Goal: Information Seeking & Learning: Learn about a topic

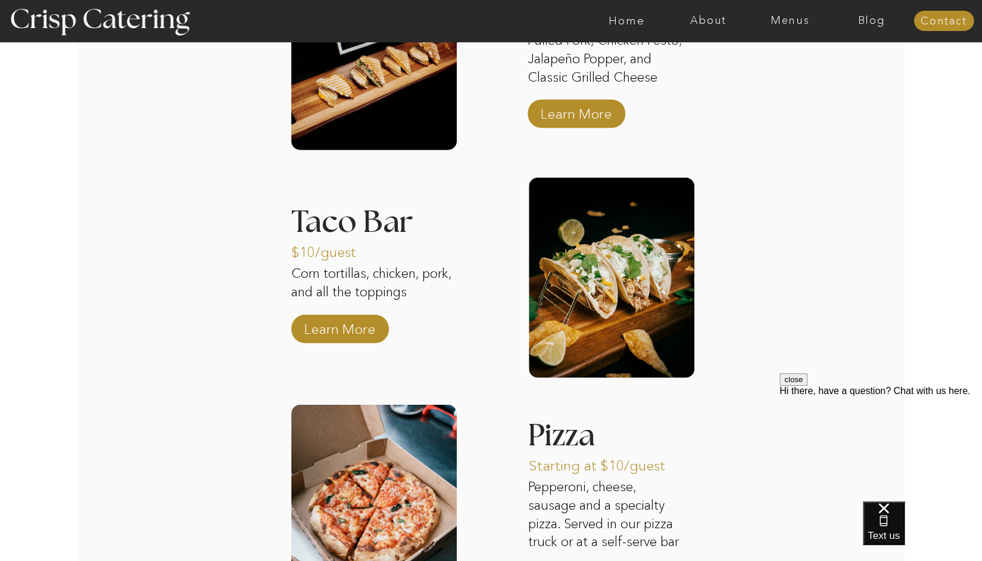
scroll to position [1762, 0]
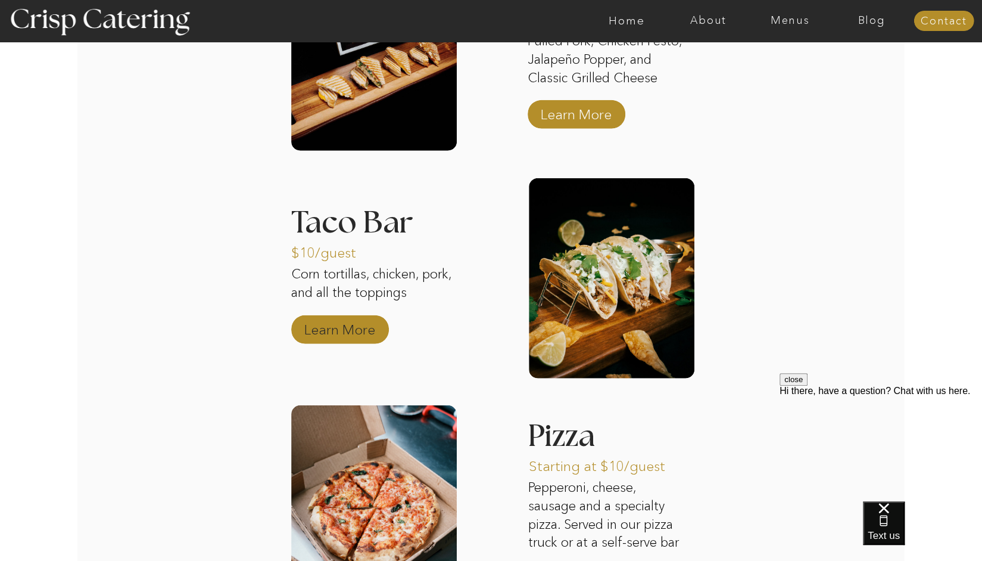
click at [348, 327] on p "Learn More" at bounding box center [339, 326] width 79 height 35
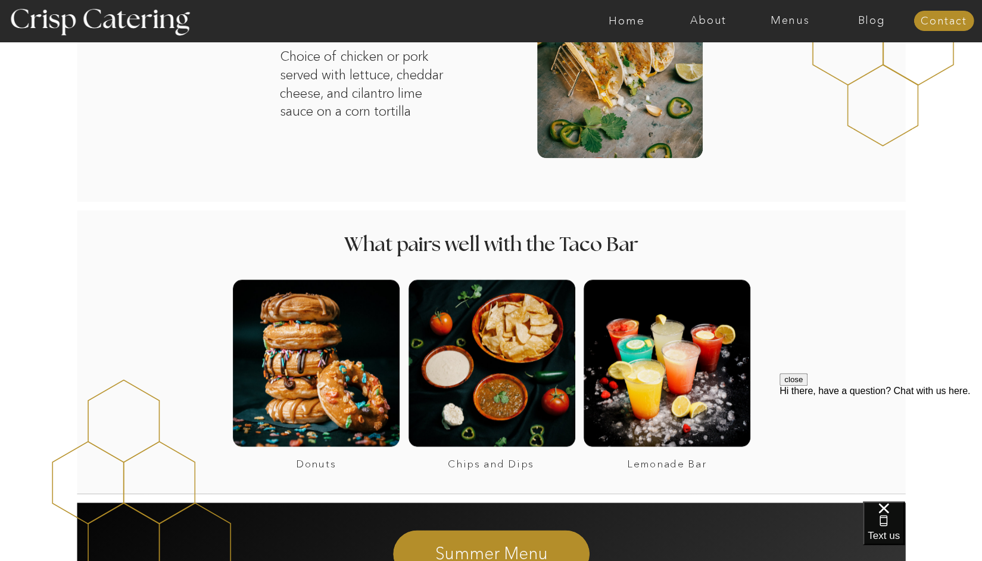
scroll to position [713, 0]
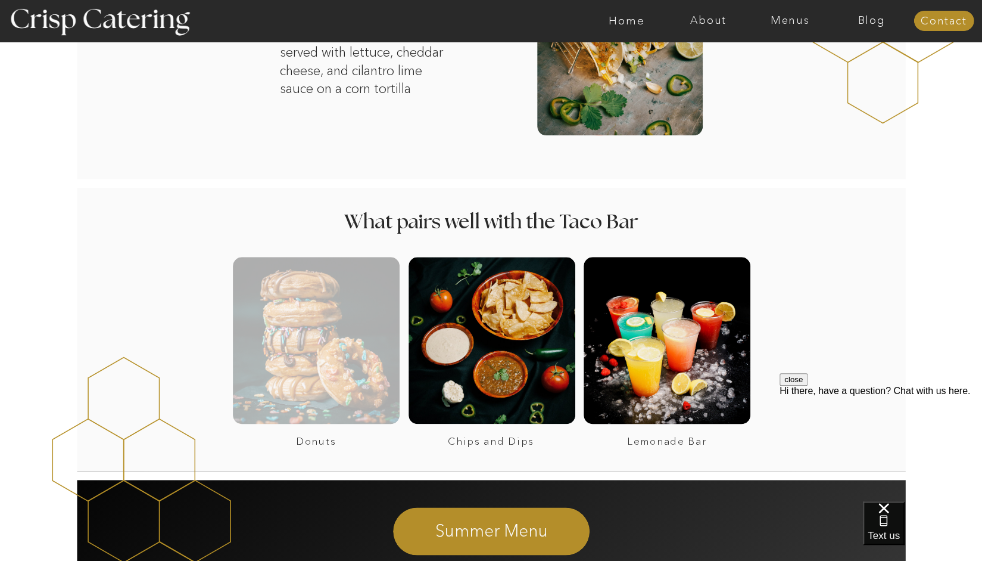
click at [328, 336] on div at bounding box center [316, 340] width 167 height 167
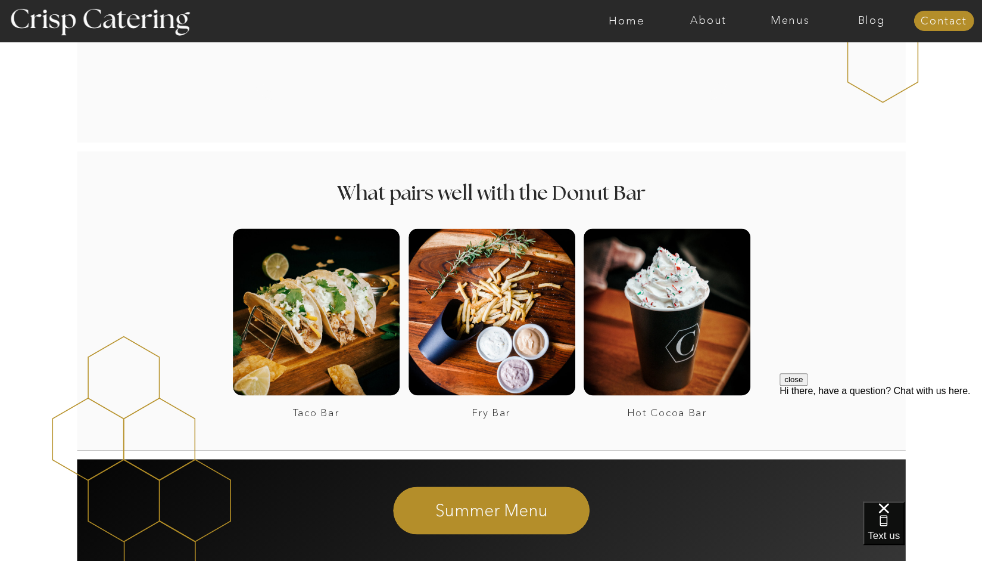
scroll to position [1054, 0]
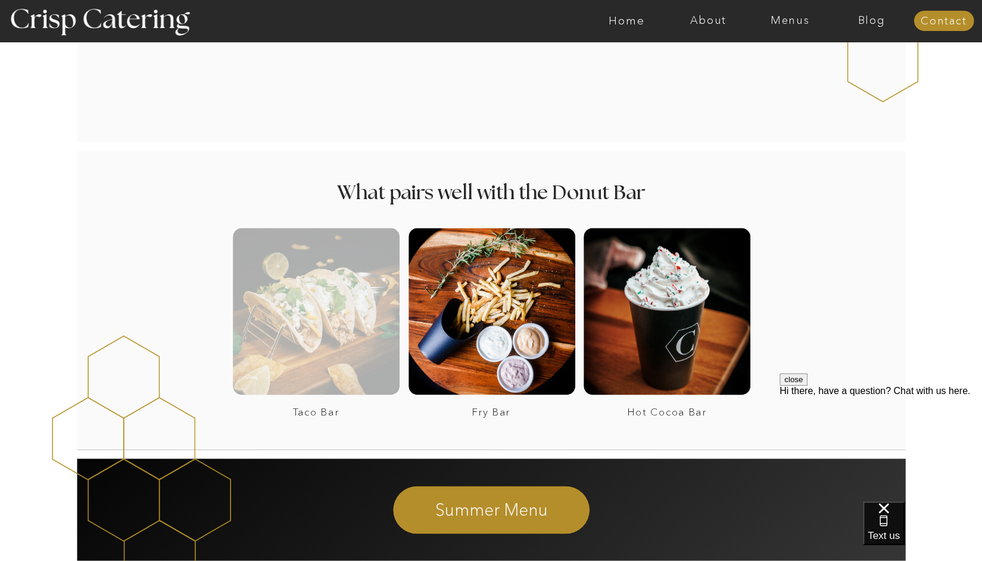
click at [371, 325] on div at bounding box center [316, 311] width 167 height 167
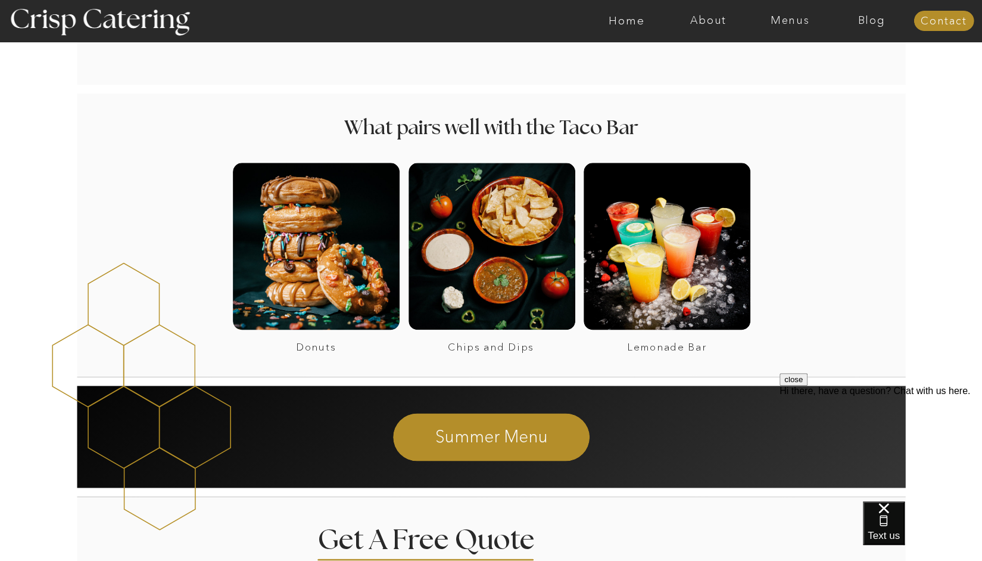
click at [808, 385] on button "close" at bounding box center [794, 379] width 28 height 13
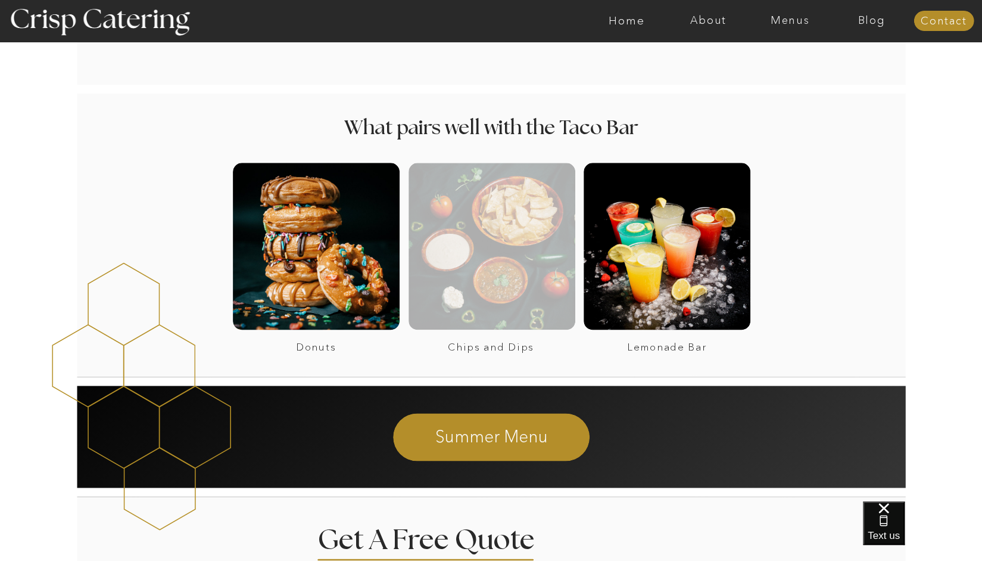
click at [544, 245] on div at bounding box center [492, 246] width 167 height 167
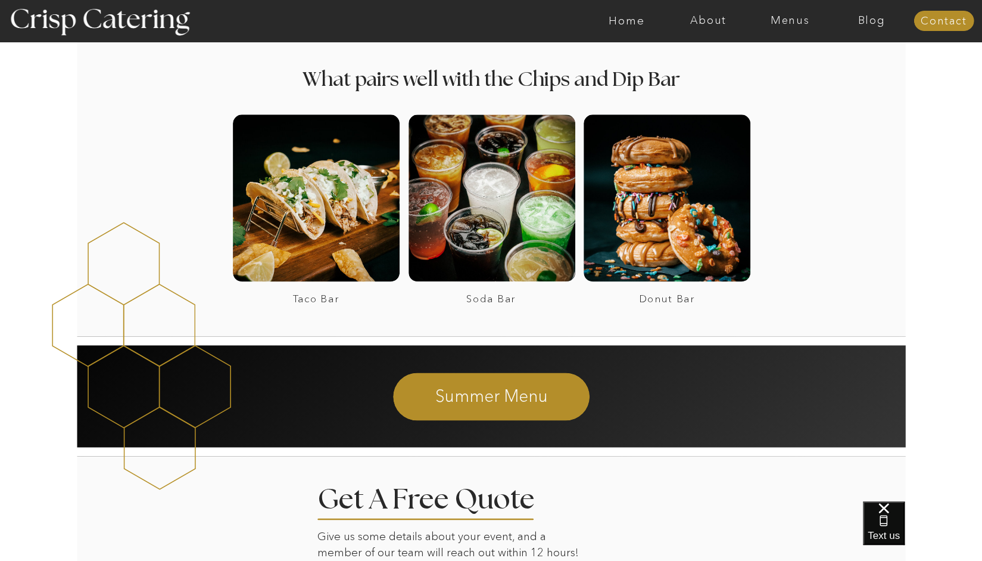
scroll to position [906, 0]
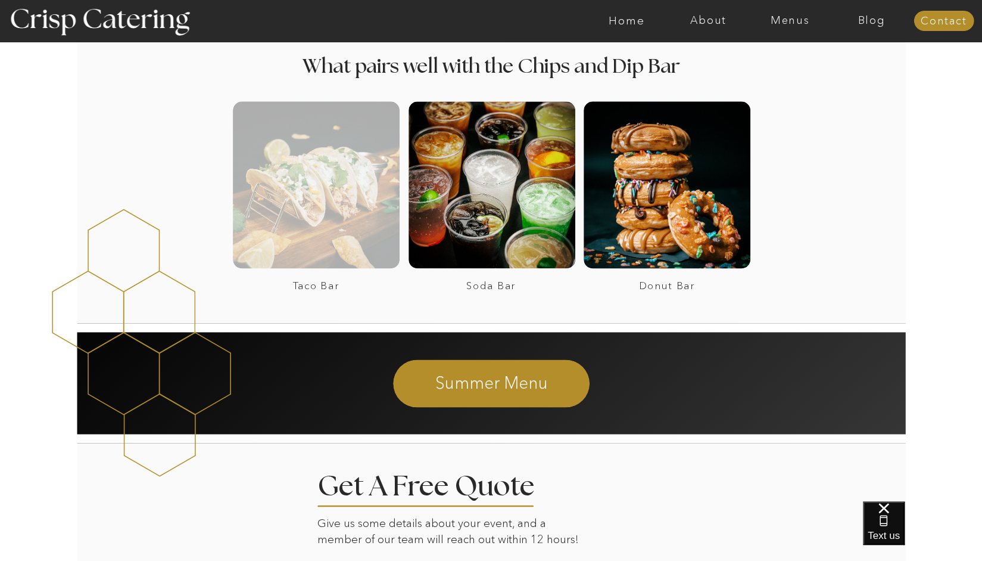
click at [340, 230] on div at bounding box center [316, 184] width 167 height 167
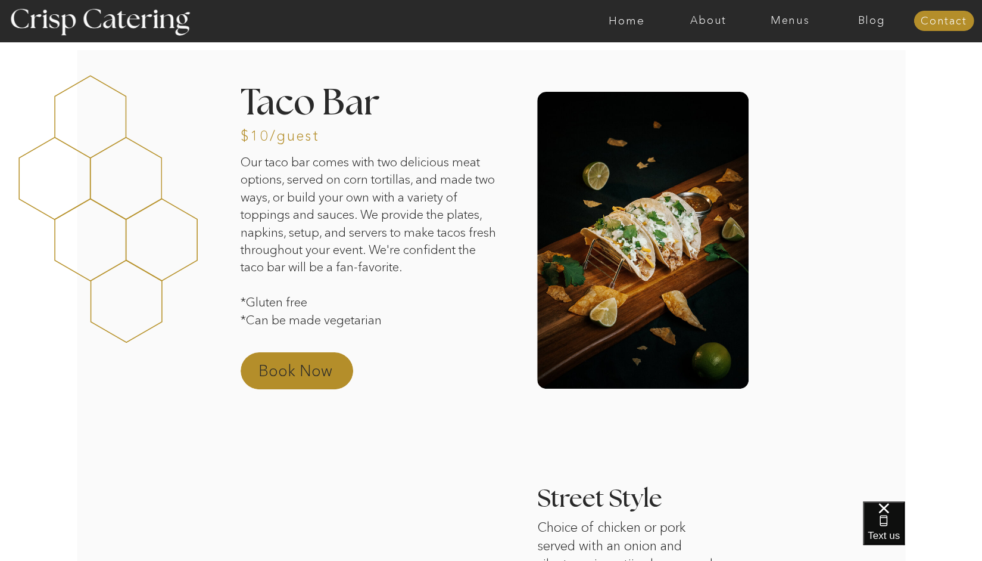
click at [341, 376] on p "Book Now" at bounding box center [311, 374] width 105 height 29
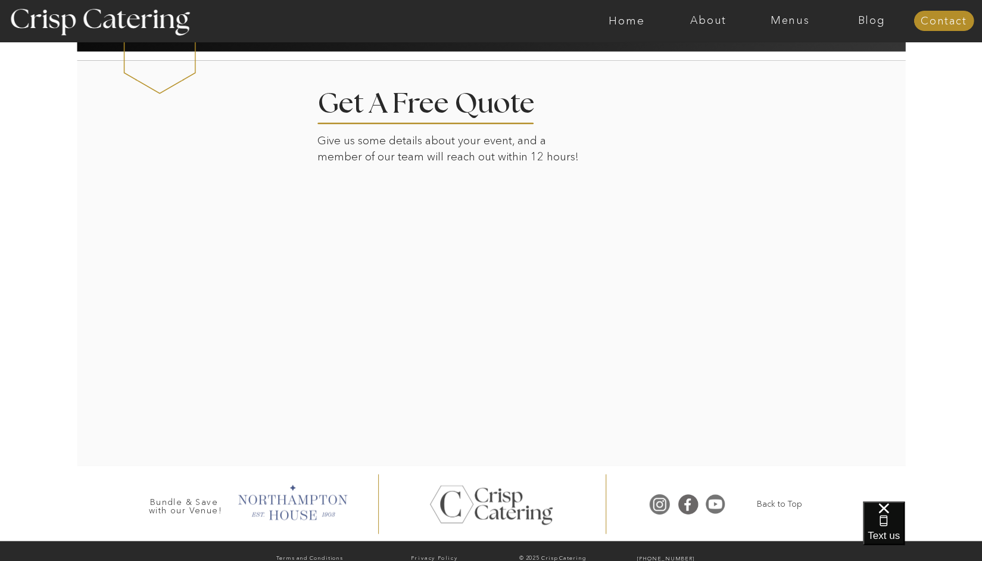
scroll to position [1256, 0]
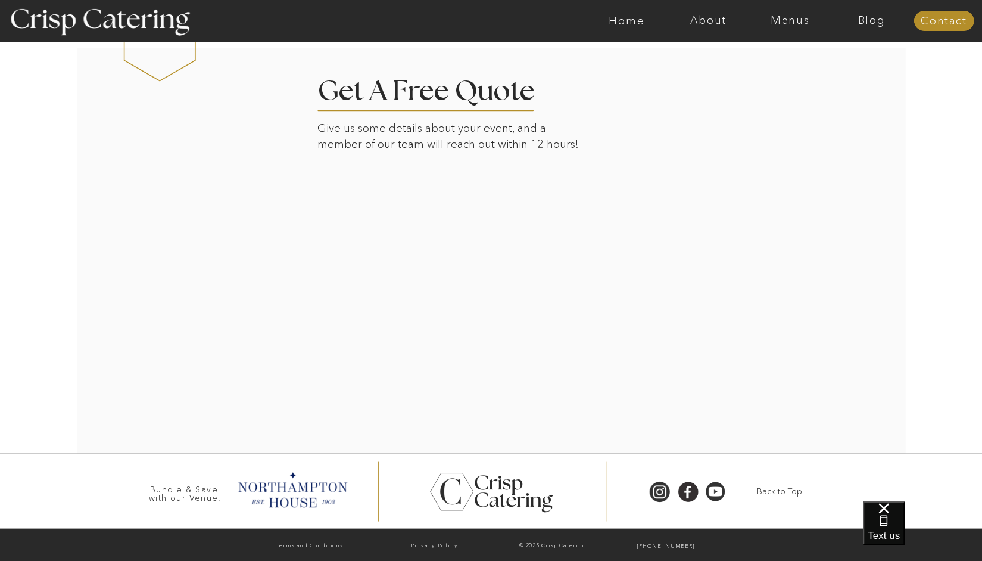
click at [752, 278] on div at bounding box center [492, 249] width 830 height 406
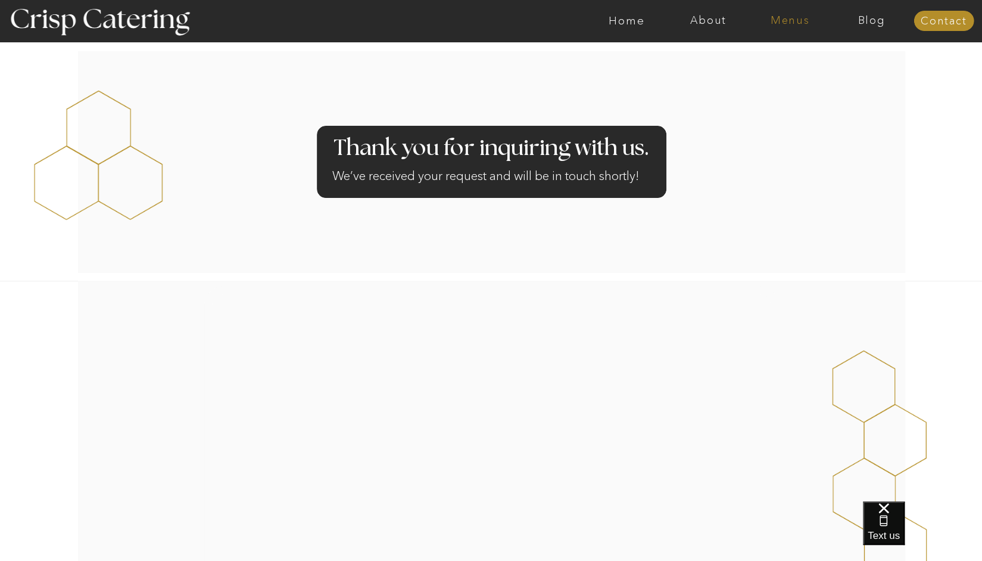
click at [796, 22] on nav "Menus" at bounding box center [790, 21] width 82 height 12
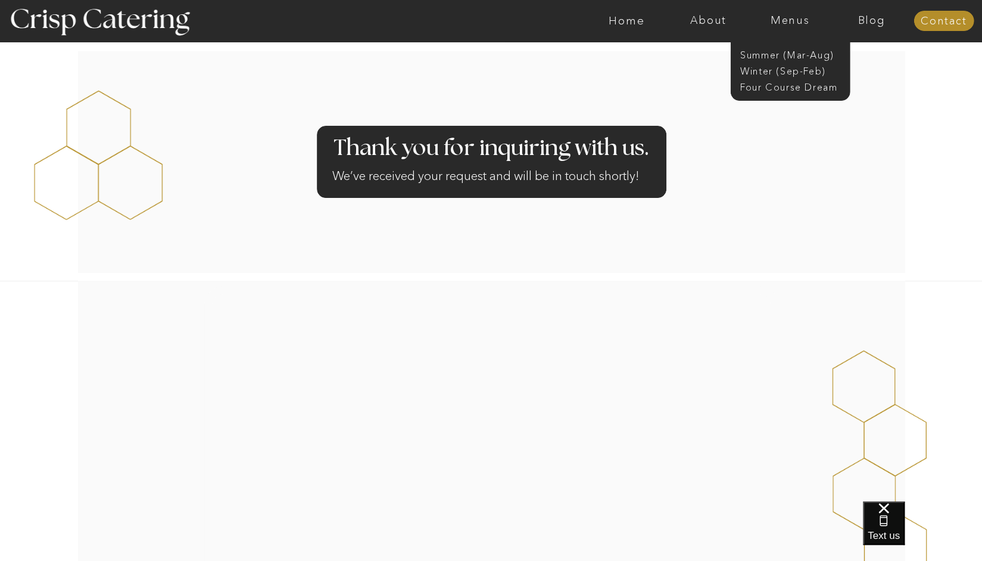
click at [796, 22] on nav "Menus" at bounding box center [790, 21] width 82 height 12
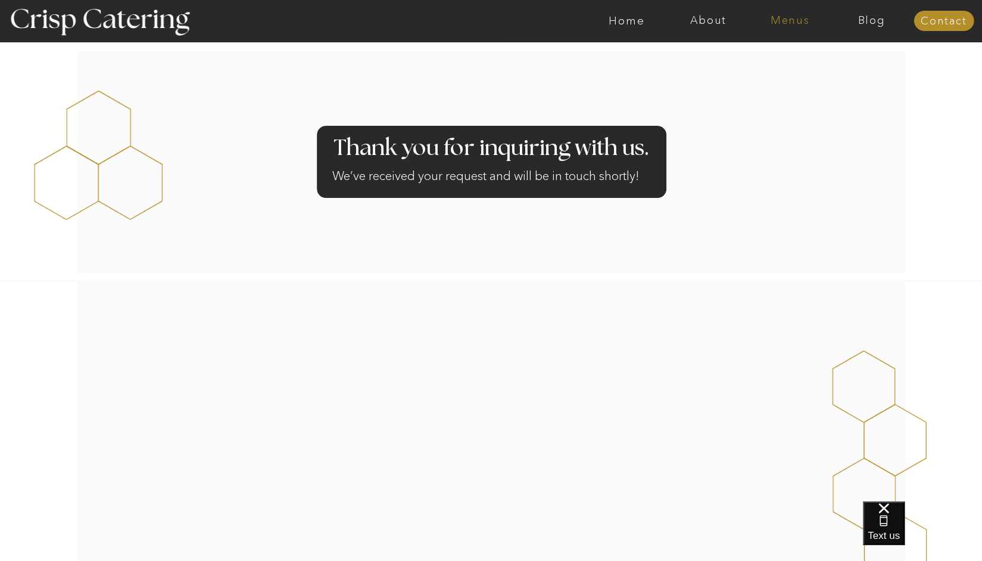
click at [796, 22] on nav "Menus" at bounding box center [790, 21] width 82 height 12
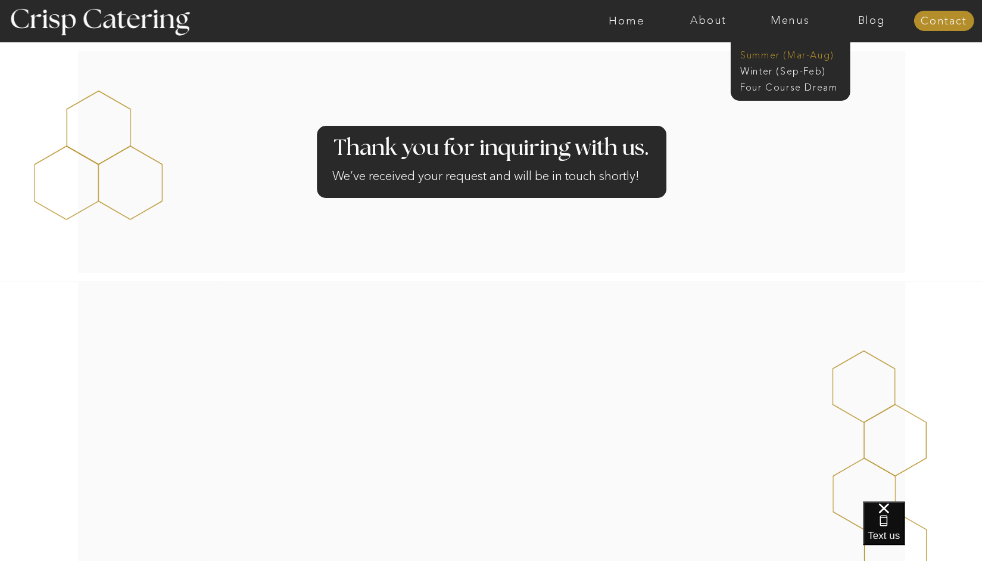
click at [798, 52] on nav "Summer (Mar-Aug)" at bounding box center [794, 53] width 107 height 11
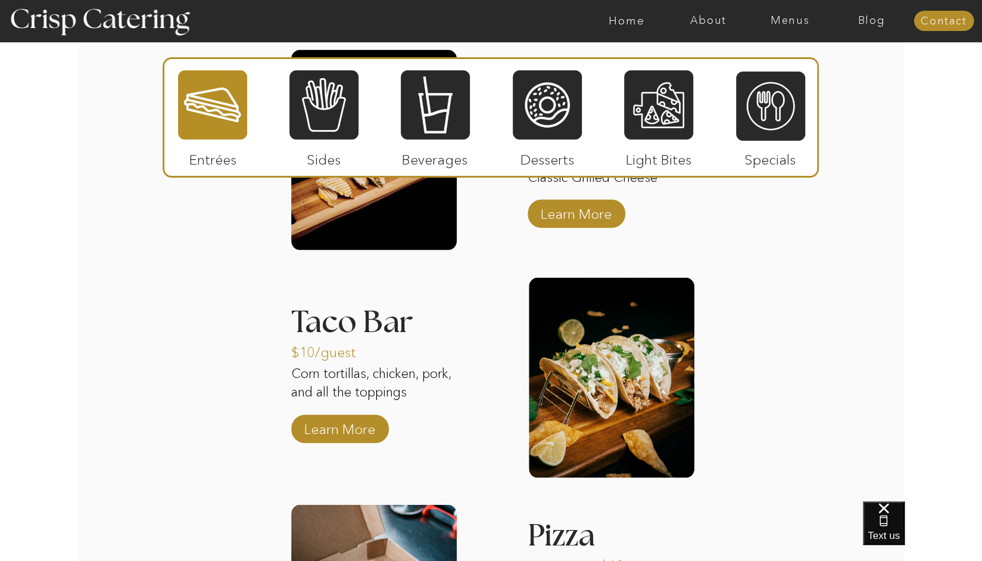
scroll to position [1294, 0]
click at [375, 422] on p "Learn More" at bounding box center [339, 426] width 79 height 35
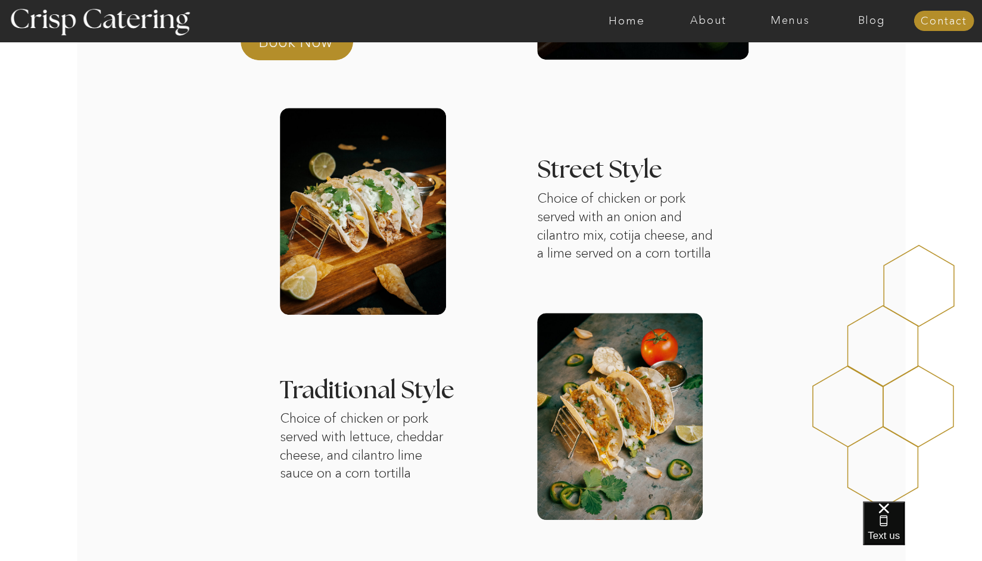
scroll to position [328, 0]
click at [564, 228] on p "Choice of chicken or pork served with an onion and cilantro mix, cotija cheese,…" at bounding box center [629, 229] width 184 height 79
click at [605, 232] on p "Choice of chicken or pork served with an onion and cilantro mix, cotija cheese,…" at bounding box center [629, 229] width 184 height 79
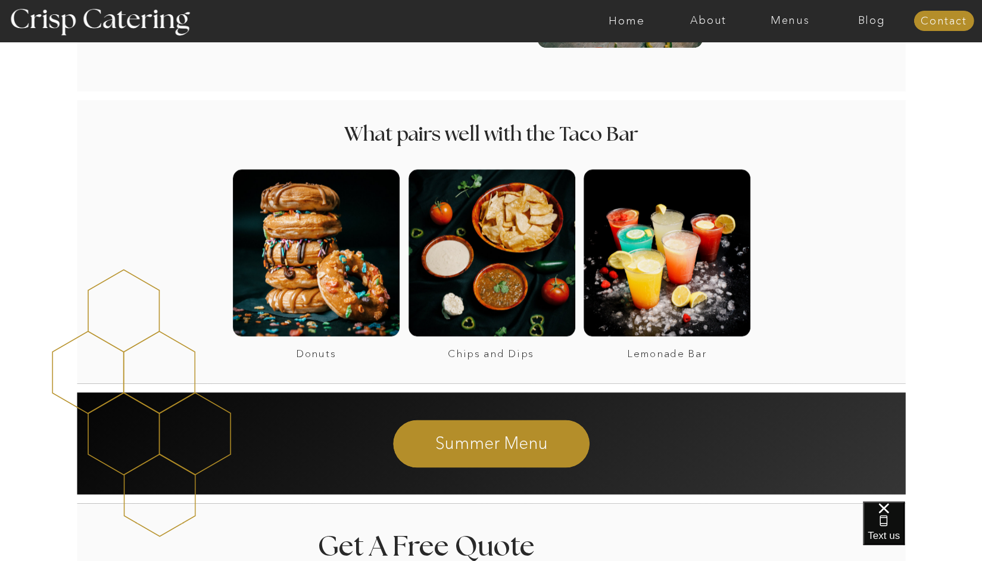
scroll to position [801, 0]
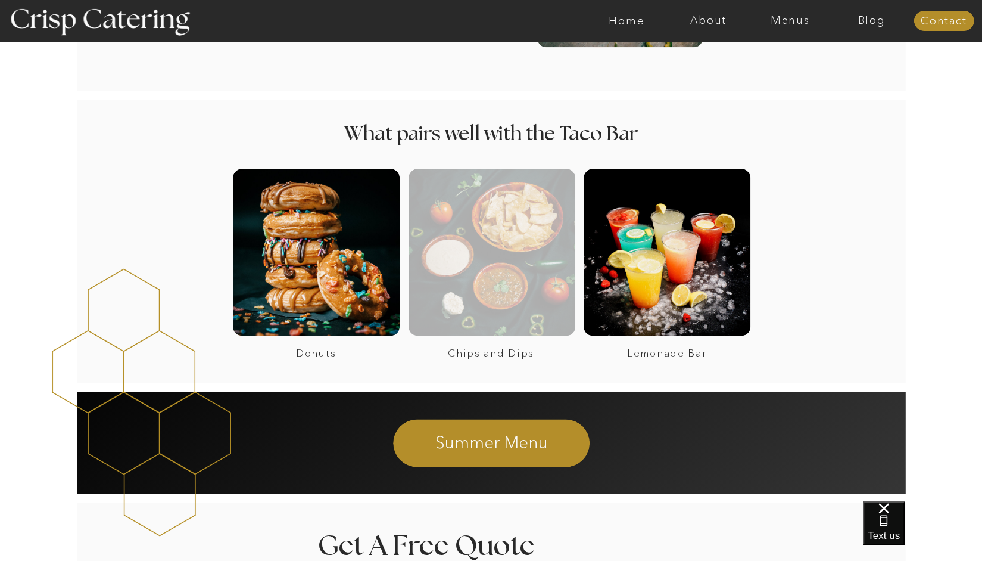
click at [495, 291] on div at bounding box center [492, 252] width 167 height 167
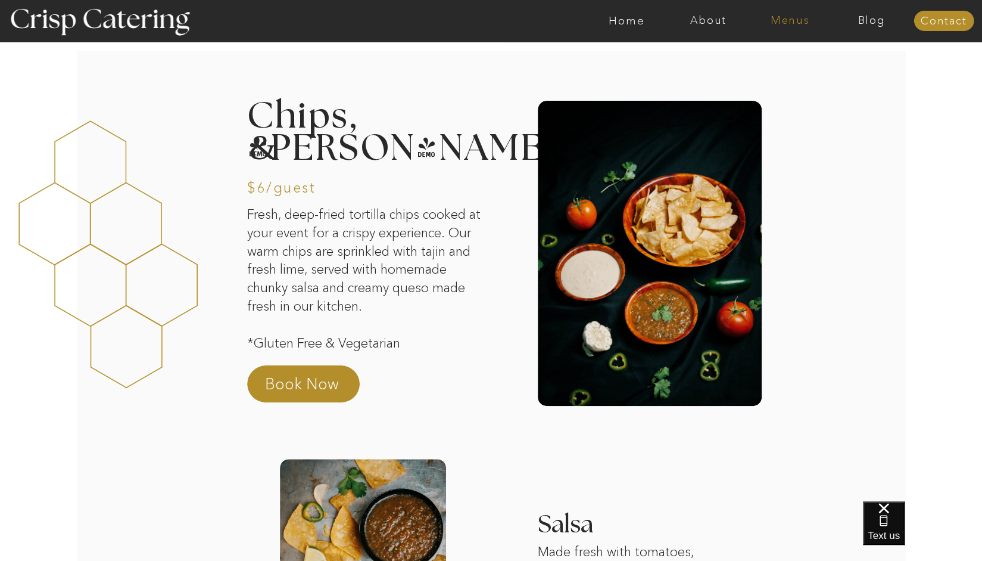
click at [775, 24] on nav "Menus" at bounding box center [790, 21] width 82 height 12
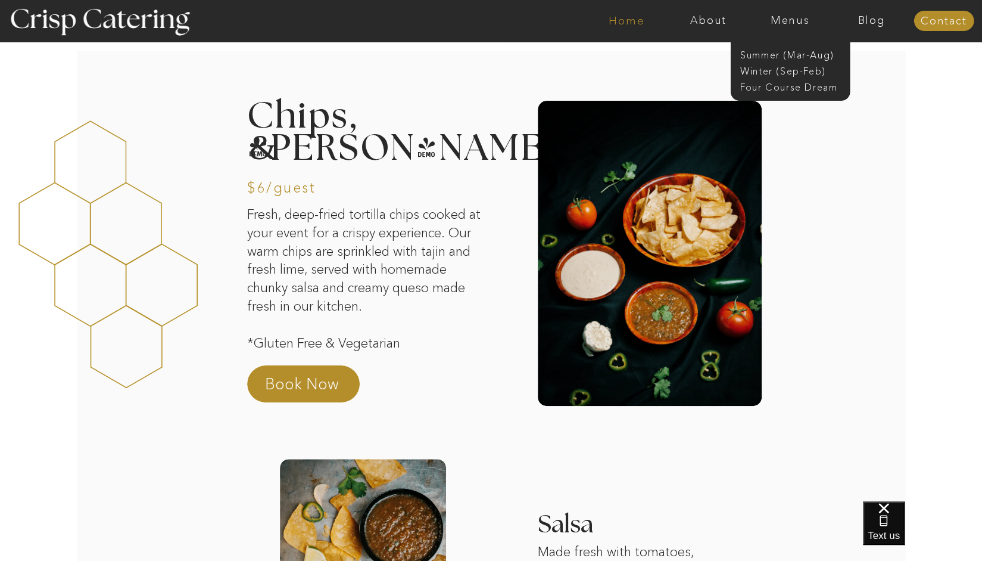
click at [636, 16] on nav "Home" at bounding box center [627, 21] width 82 height 12
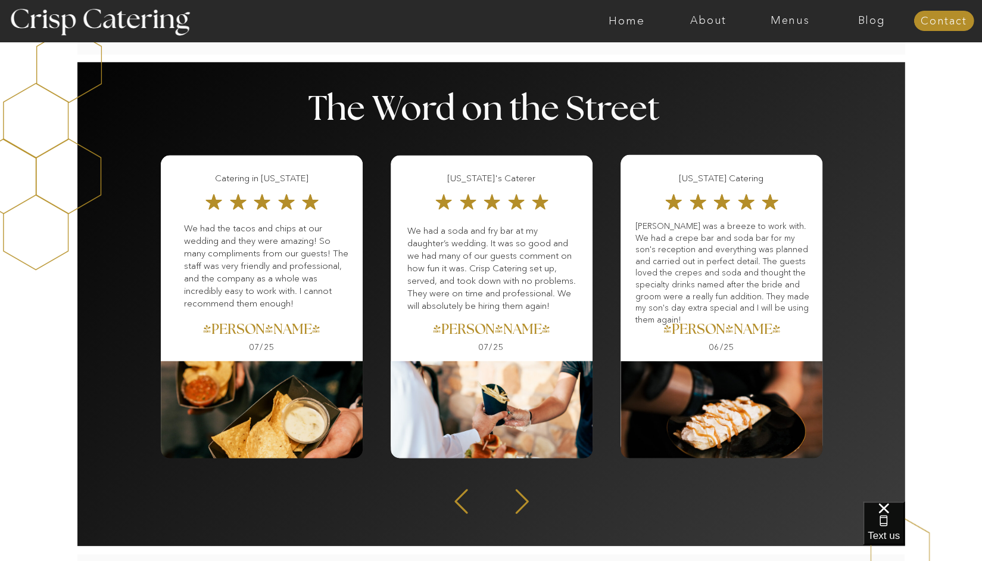
scroll to position [1454, 0]
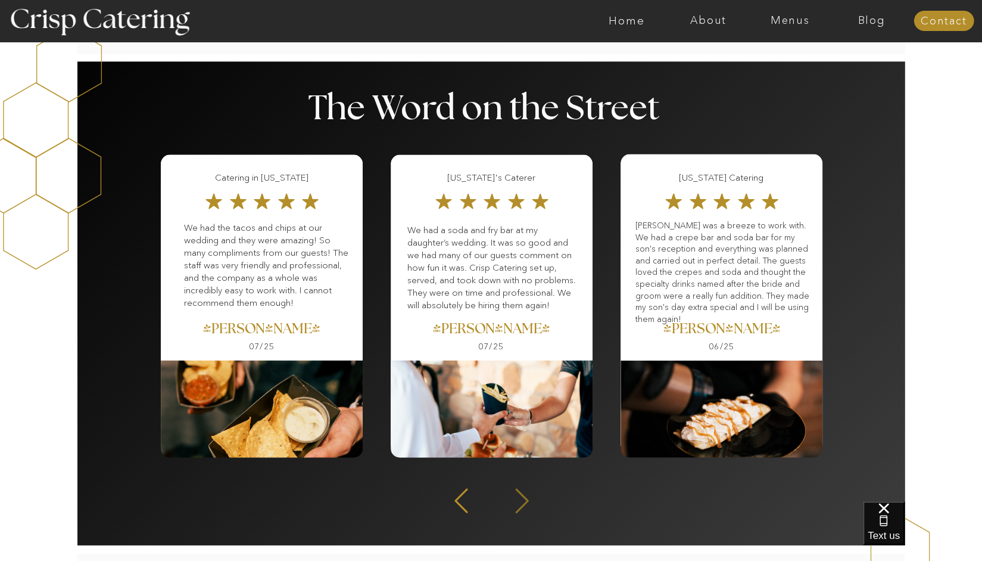
click at [520, 506] on icon at bounding box center [521, 500] width 13 height 24
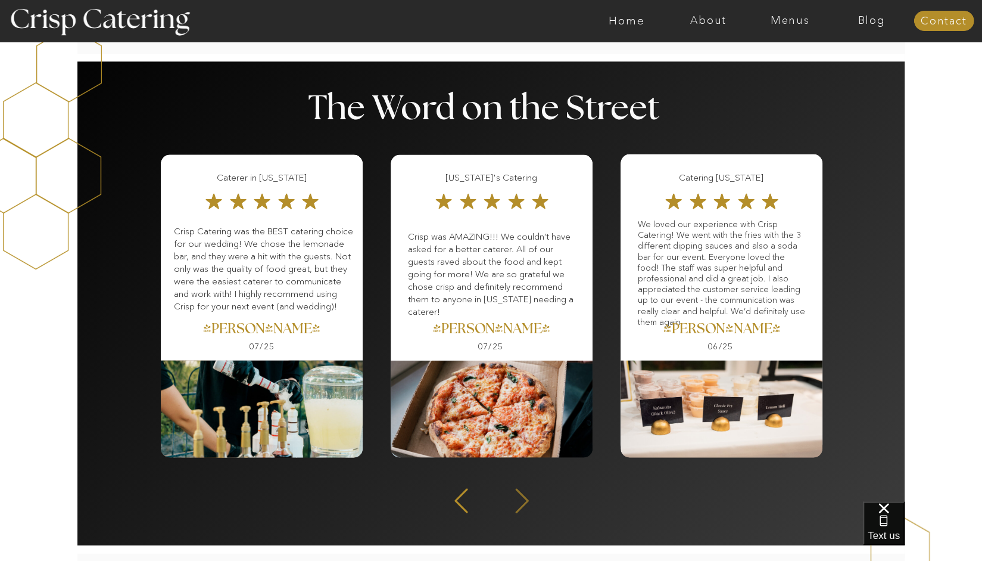
click at [520, 506] on icon at bounding box center [521, 500] width 13 height 24
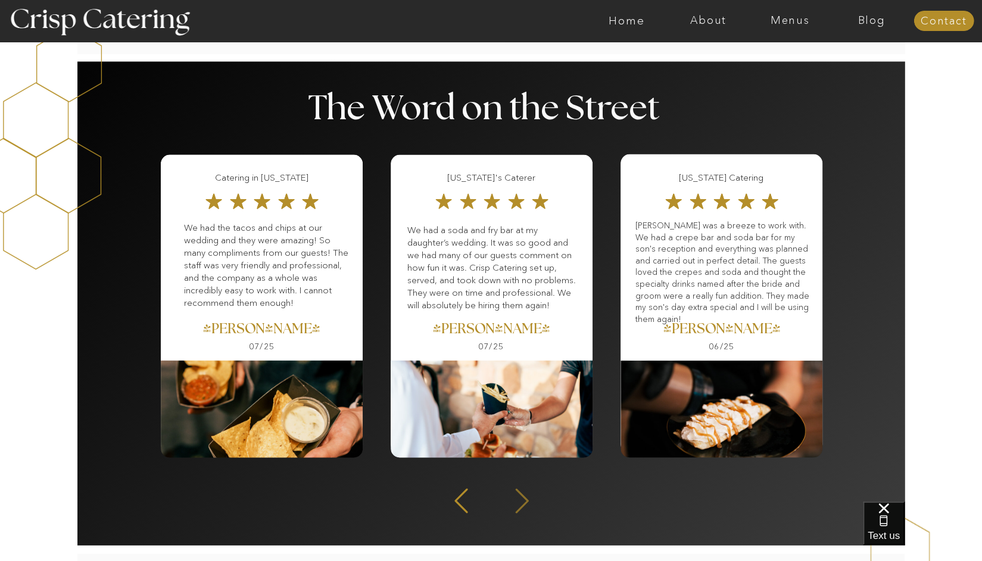
click at [520, 506] on icon at bounding box center [521, 500] width 13 height 24
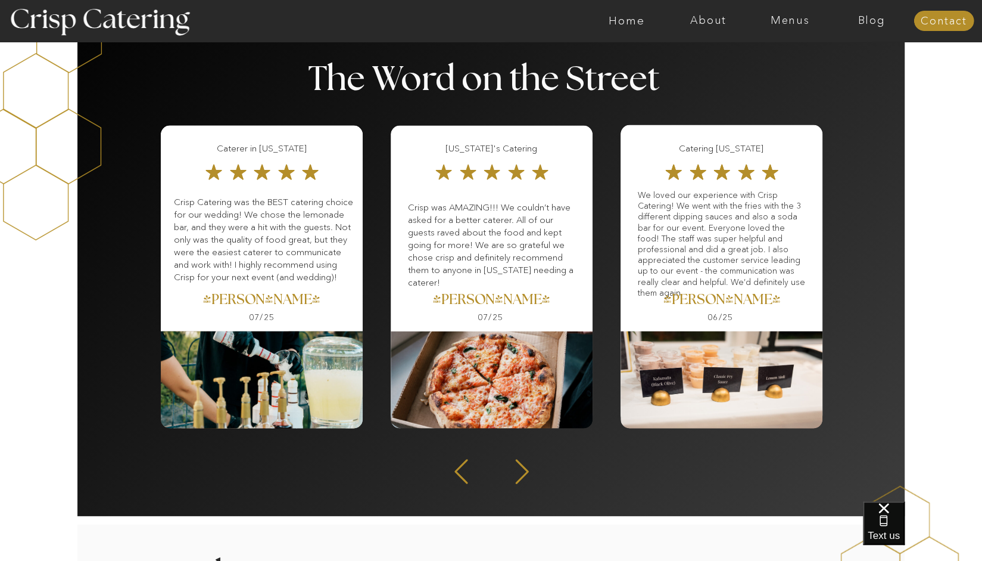
scroll to position [1482, 0]
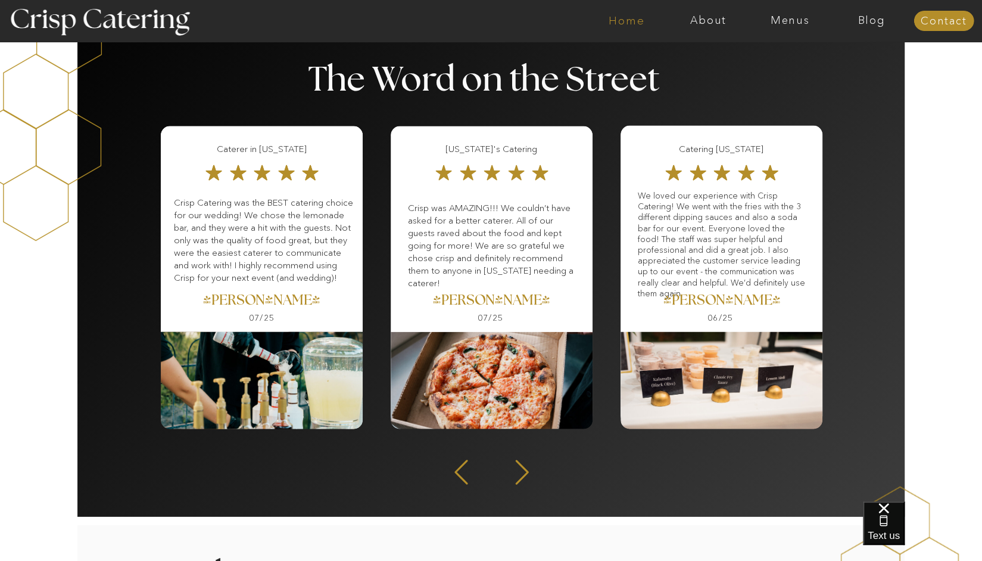
click at [630, 19] on nav "Home" at bounding box center [627, 21] width 82 height 12
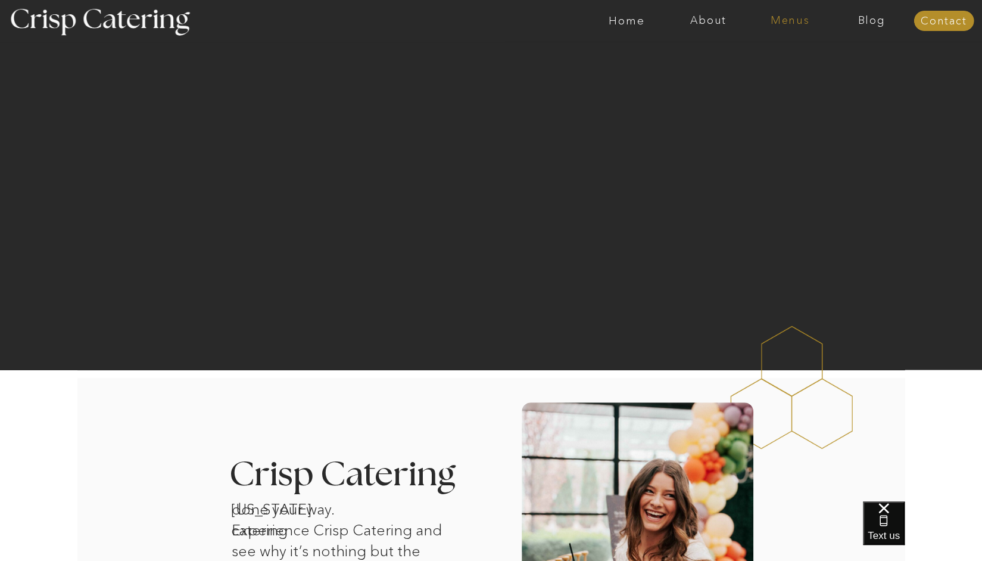
click at [788, 18] on nav "Menus" at bounding box center [790, 21] width 82 height 12
click at [768, 52] on nav "Summer (Mar-Aug)" at bounding box center [794, 53] width 107 height 11
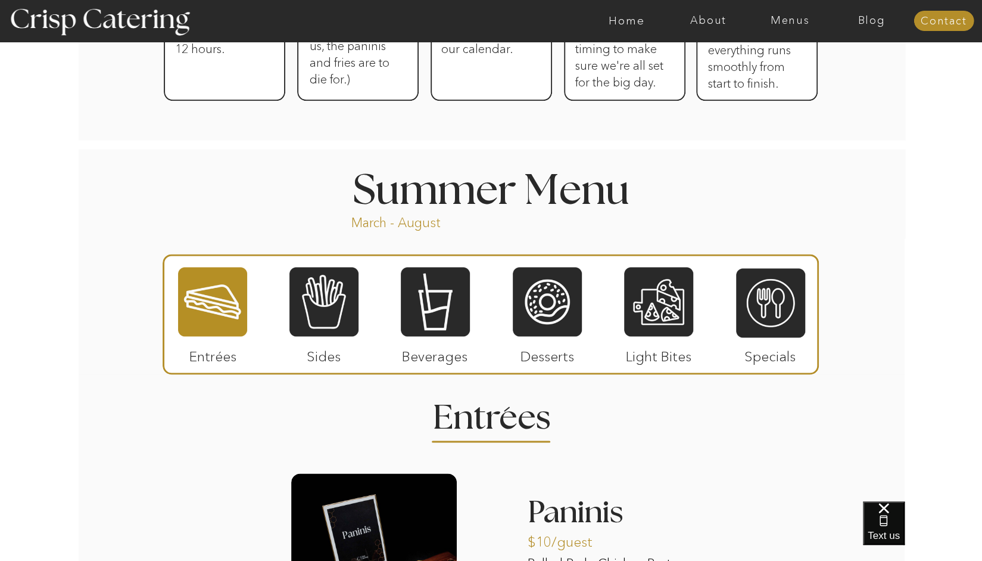
scroll to position [1016, 0]
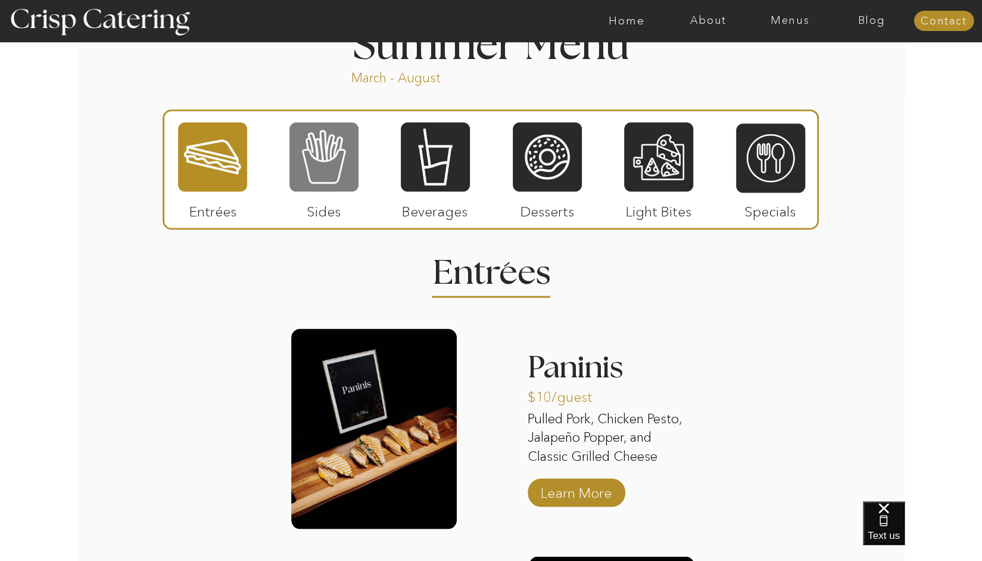
click at [338, 183] on div at bounding box center [324, 156] width 69 height 71
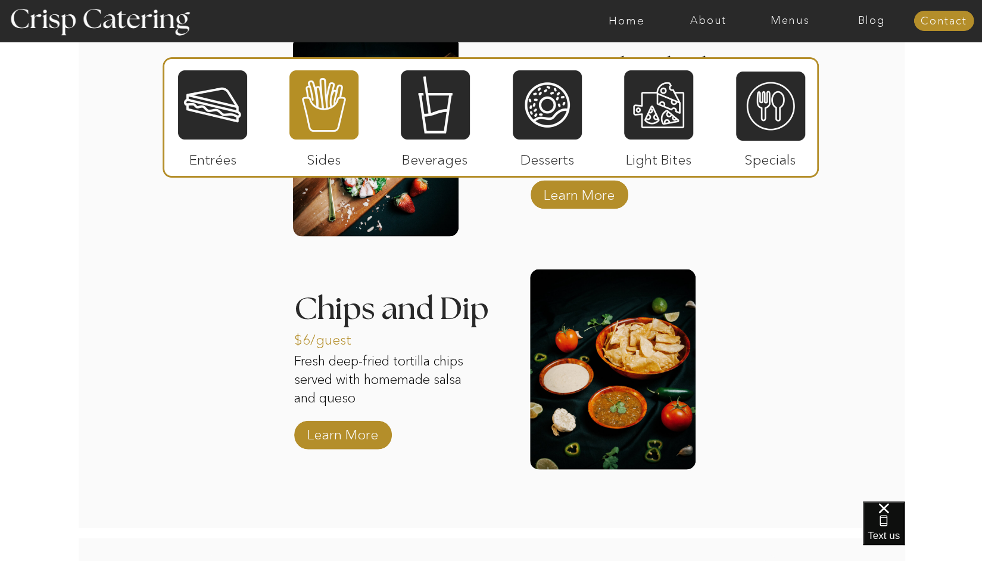
scroll to position [1575, 0]
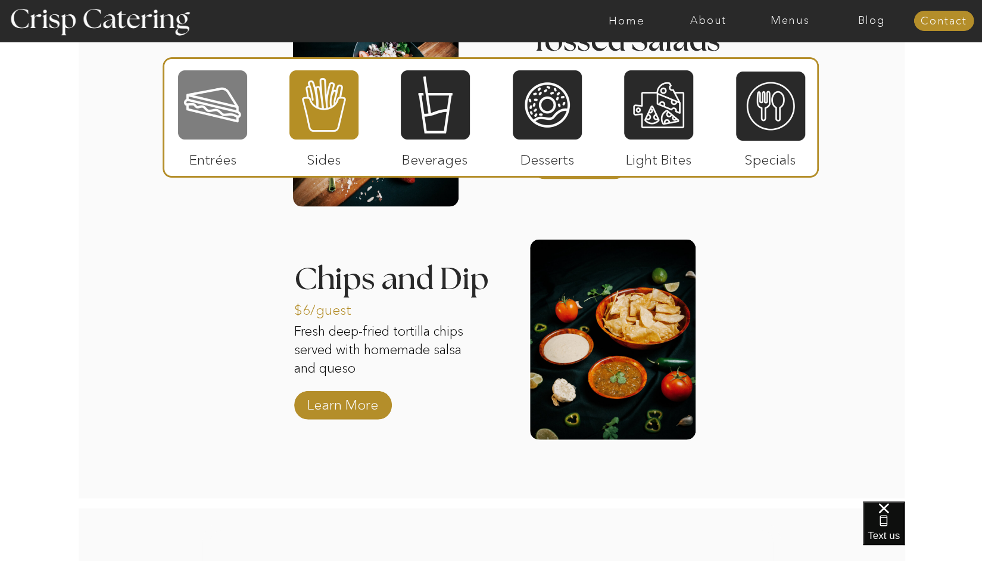
click at [236, 133] on div at bounding box center [212, 104] width 69 height 71
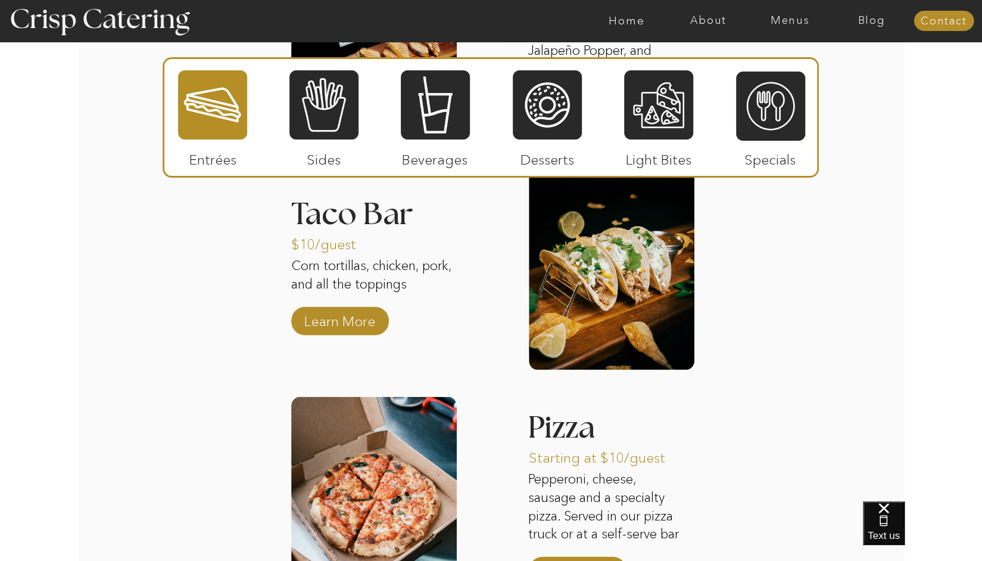
scroll to position [1363, 0]
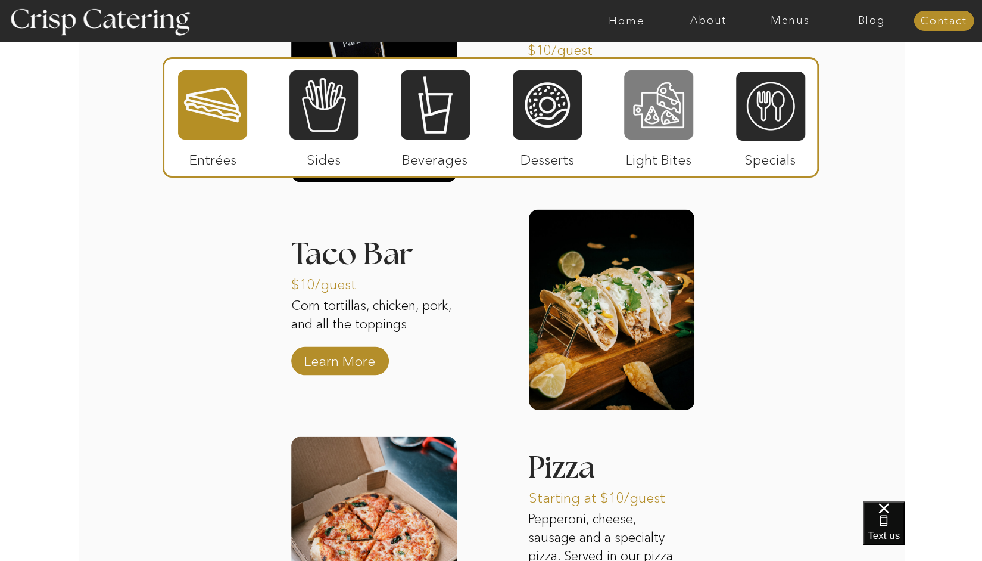
click at [676, 108] on div at bounding box center [658, 104] width 69 height 71
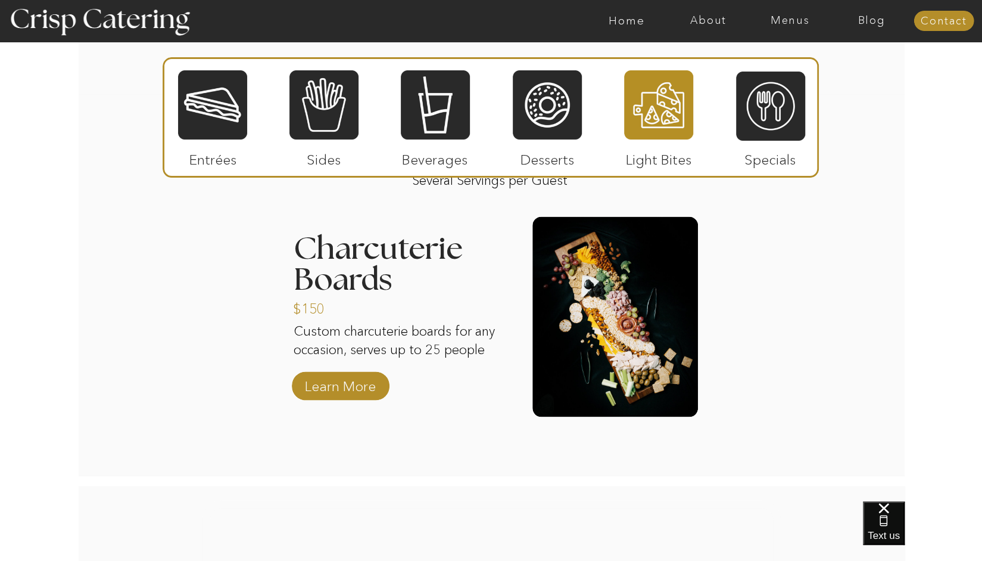
scroll to position [1150, 0]
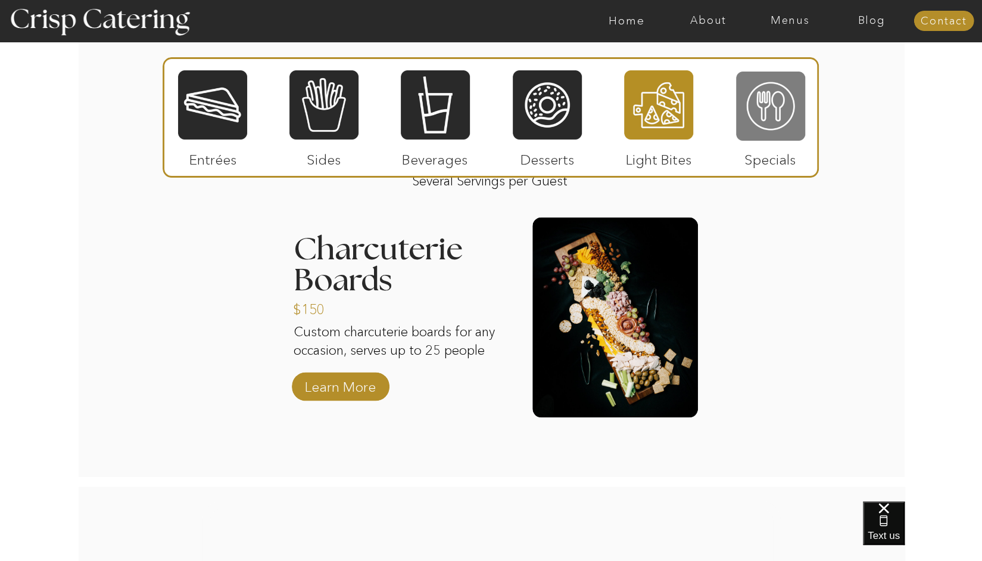
click at [780, 120] on div at bounding box center [770, 105] width 69 height 71
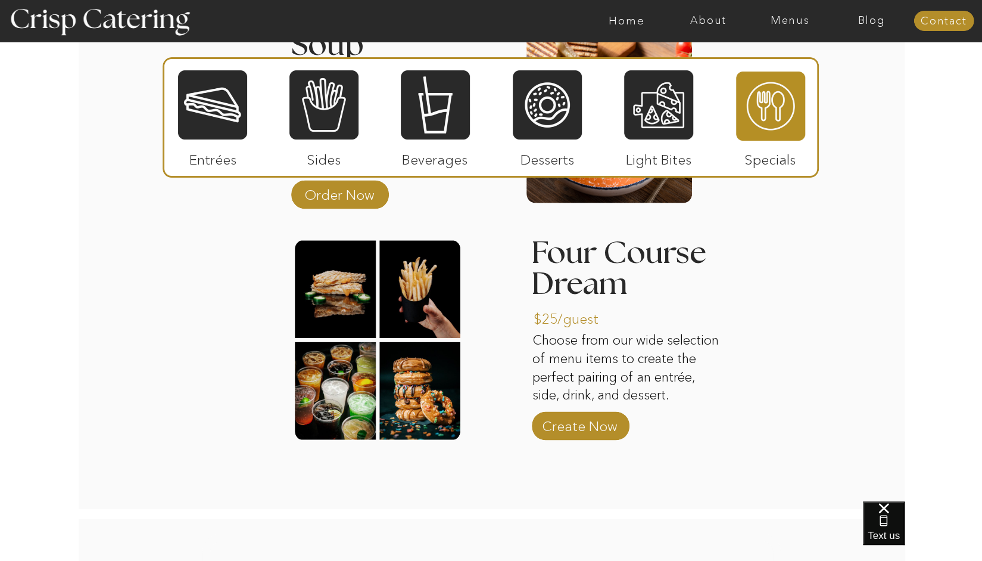
scroll to position [1375, 0]
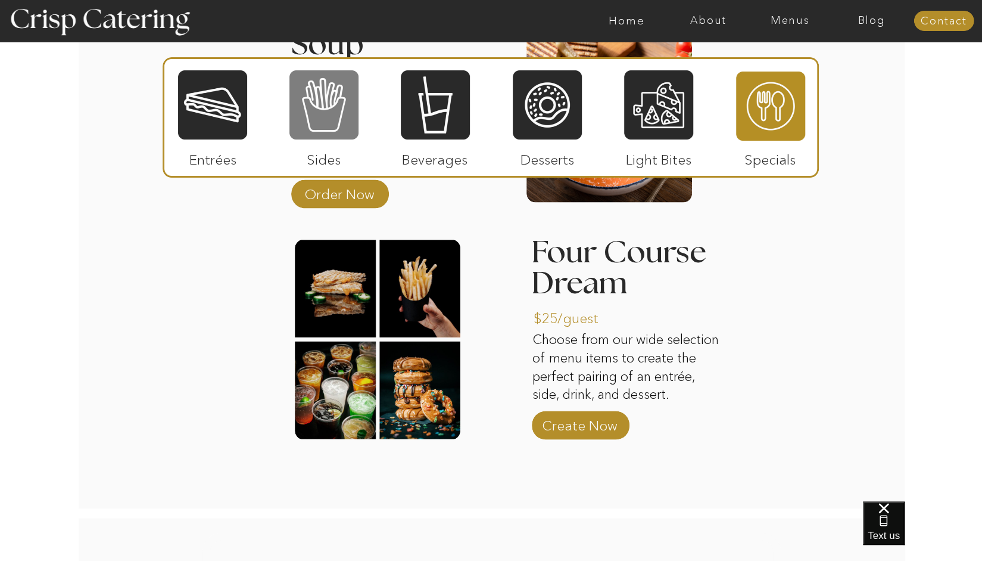
click at [331, 107] on div at bounding box center [324, 104] width 69 height 71
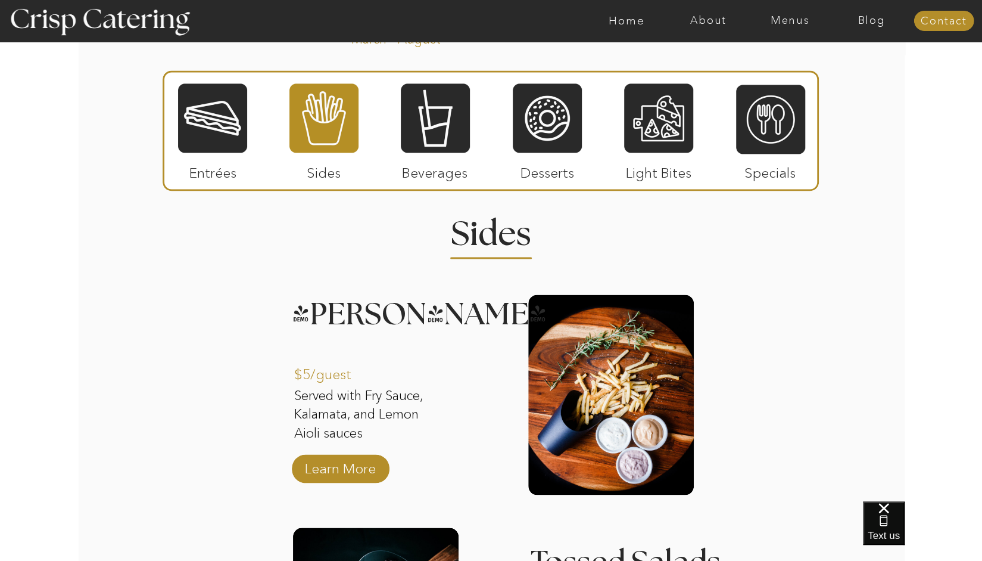
scroll to position [1055, 0]
